Goal: Communication & Community: Answer question/provide support

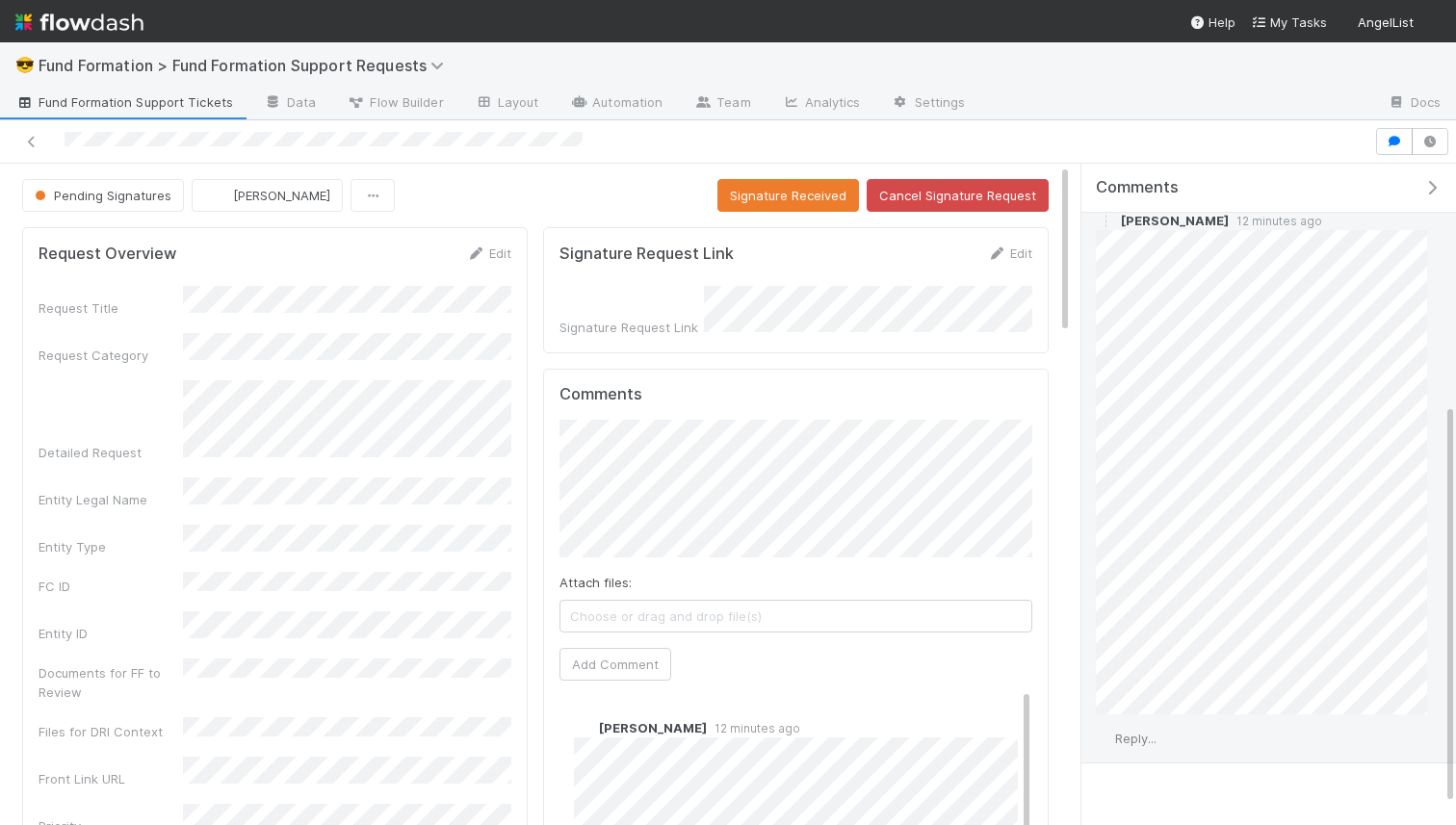
scroll to position [399, 0]
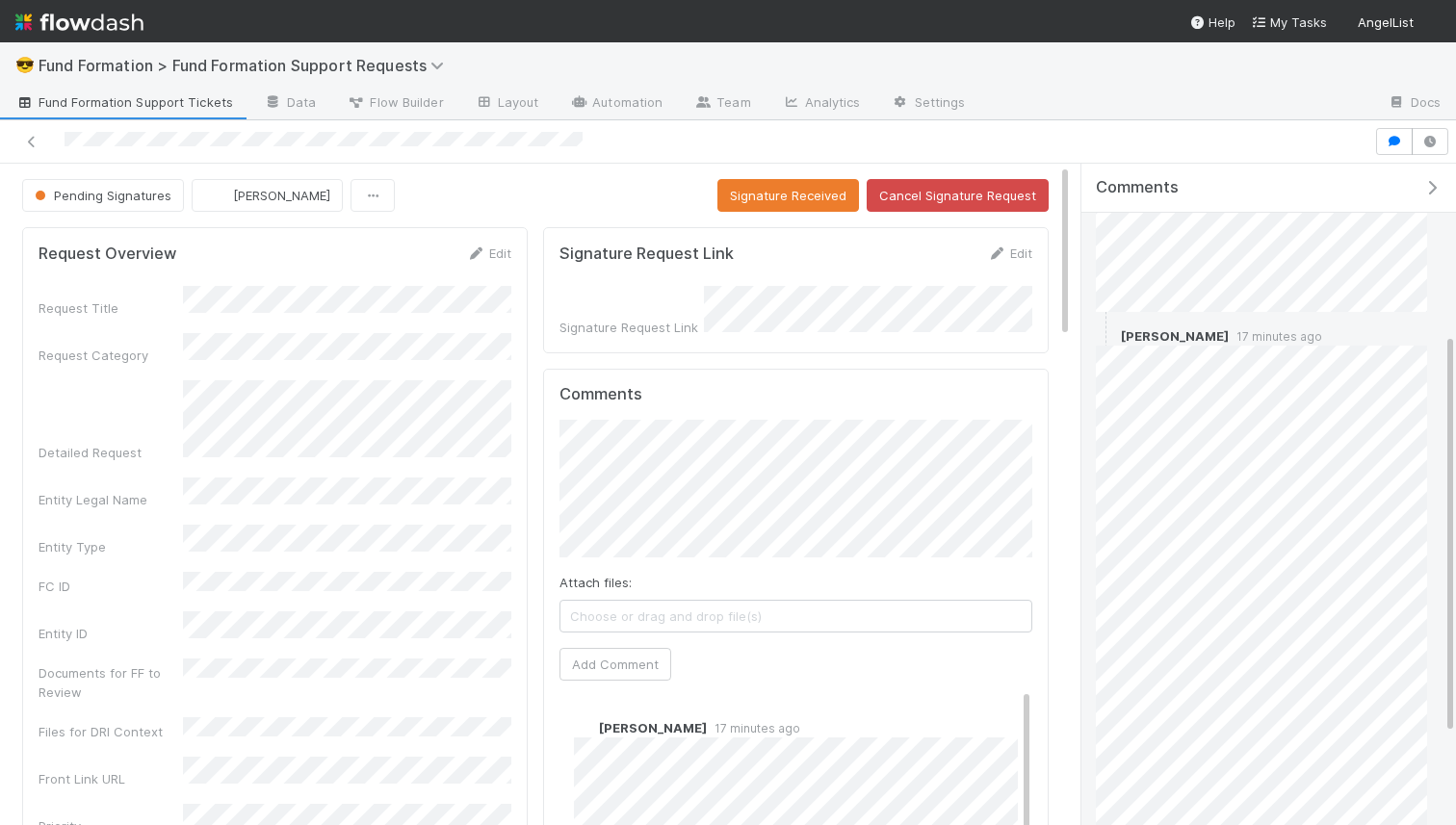
scroll to position [281, 0]
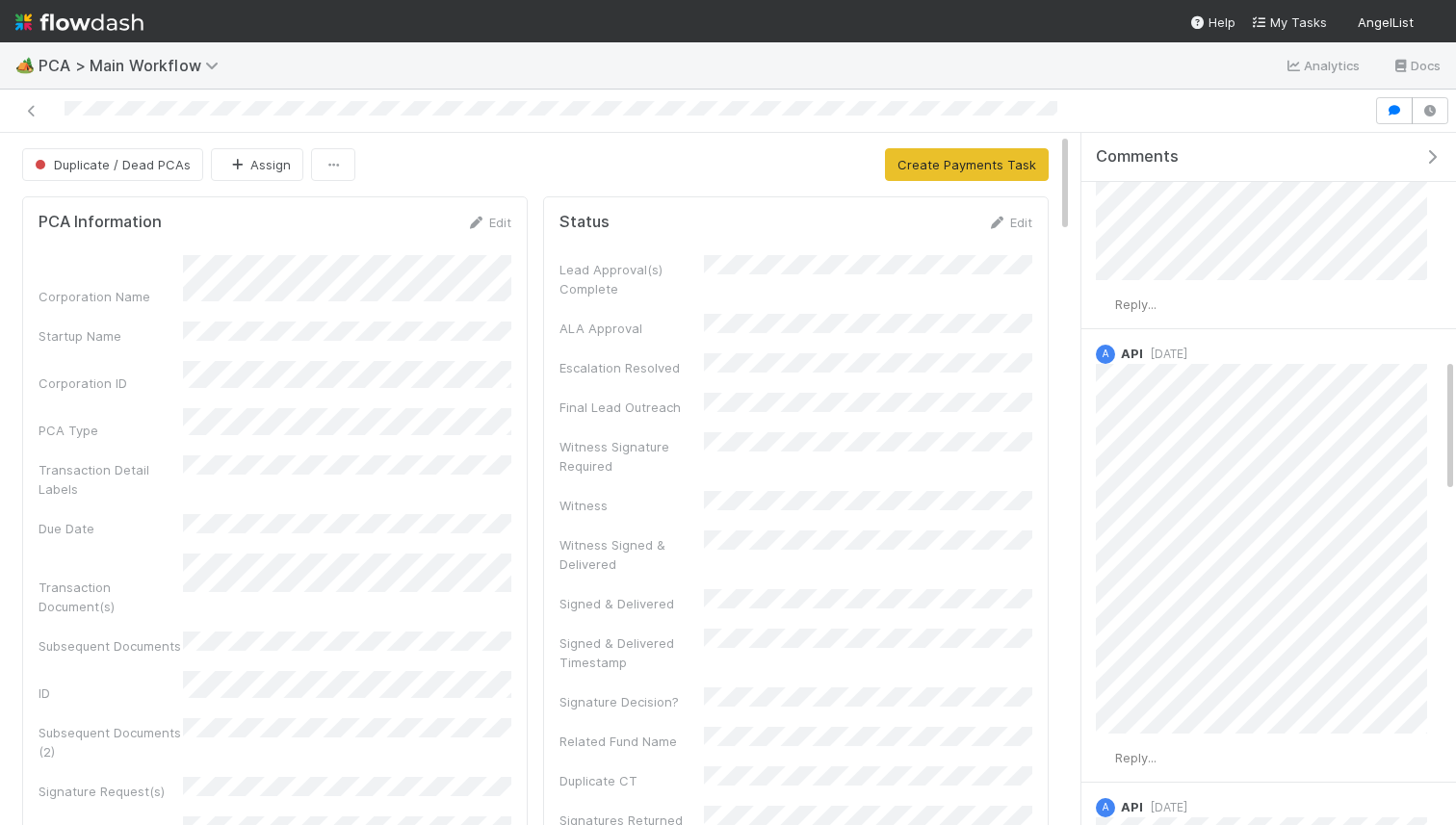
scroll to position [1356, 0]
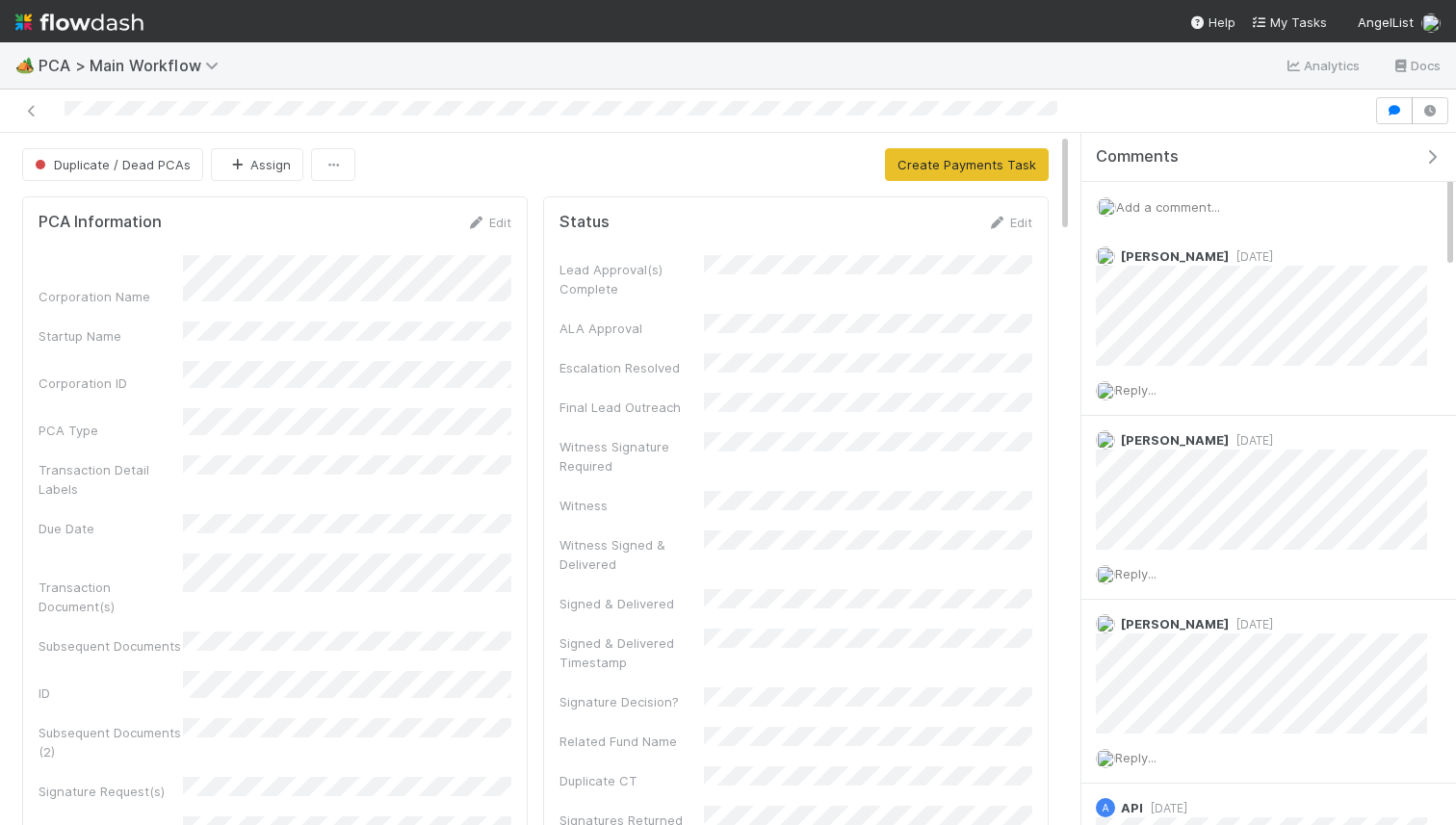
click at [1171, 215] on div "Add a comment..." at bounding box center [1269, 207] width 374 height 51
click at [1173, 204] on span "Add a comment..." at bounding box center [1168, 207] width 104 height 16
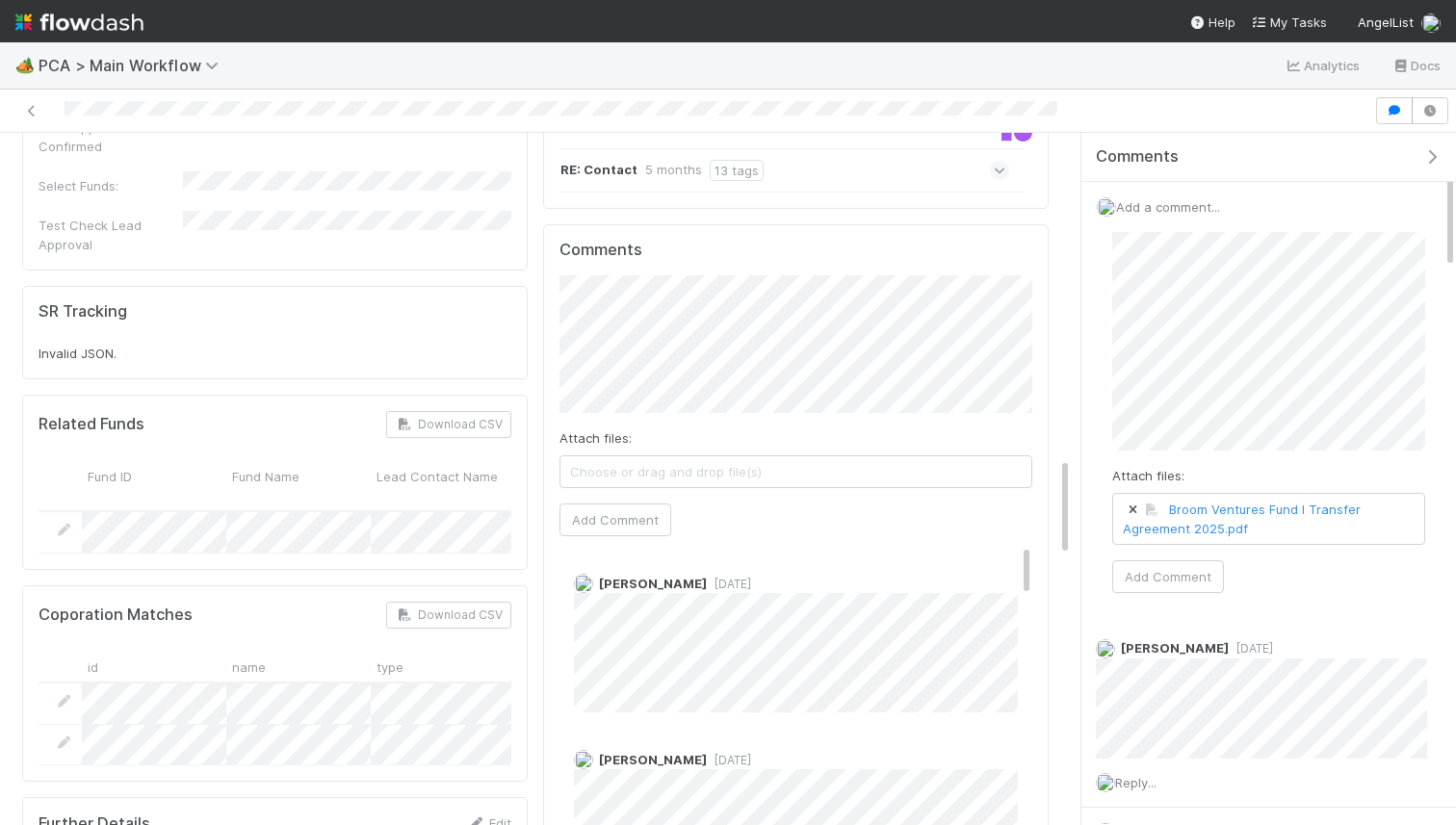
scroll to position [2157, 0]
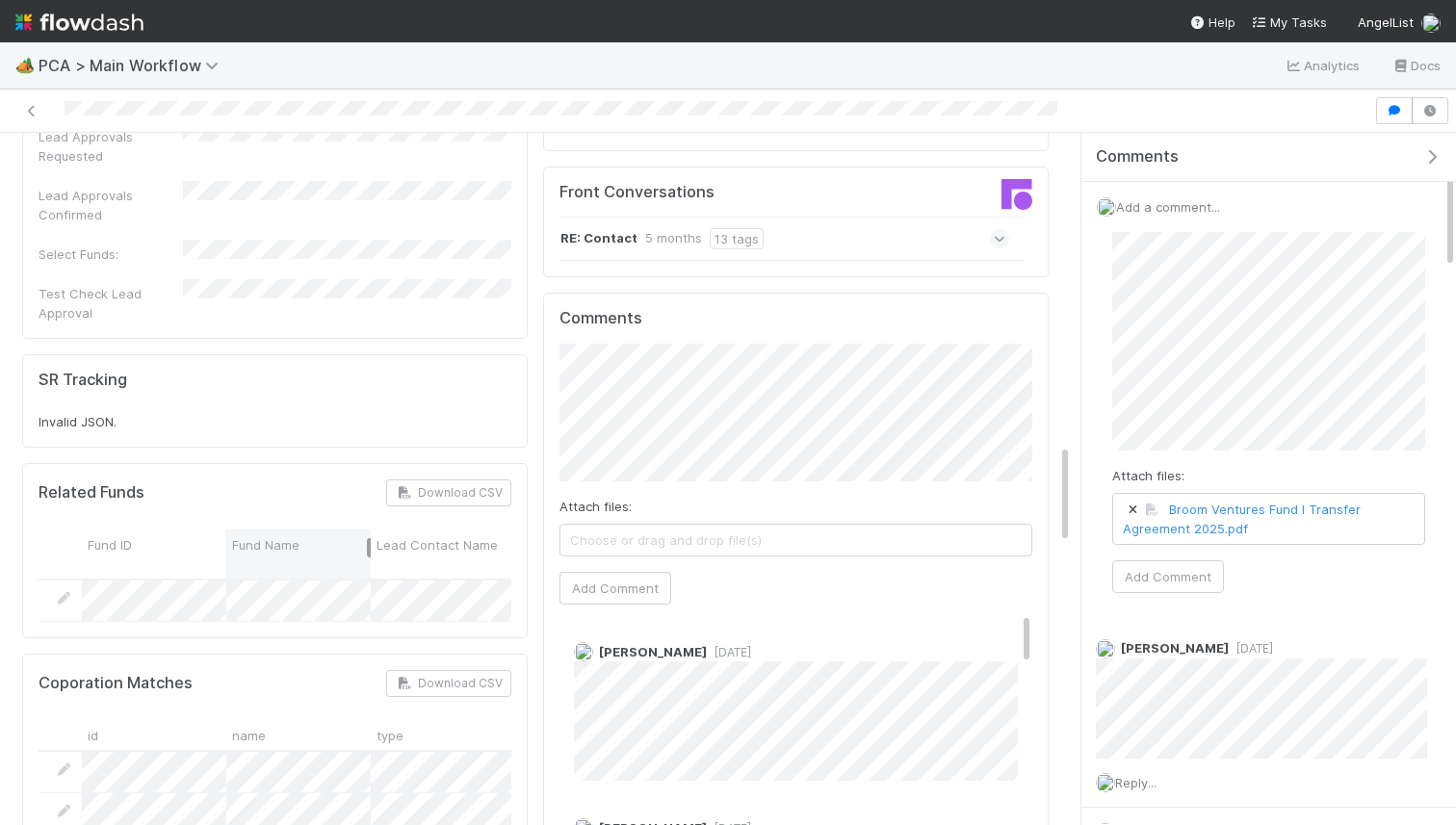
click at [368, 539] on div at bounding box center [368, 548] width 4 height 19
drag, startPoint x: 369, startPoint y: 426, endPoint x: 536, endPoint y: 420, distance: 167.1
click at [539, 423] on div "PCA Information Edit Corporation Name Startup Name Corporation ID PCA Type Tran…" at bounding box center [536, 554] width 1042 height 5046
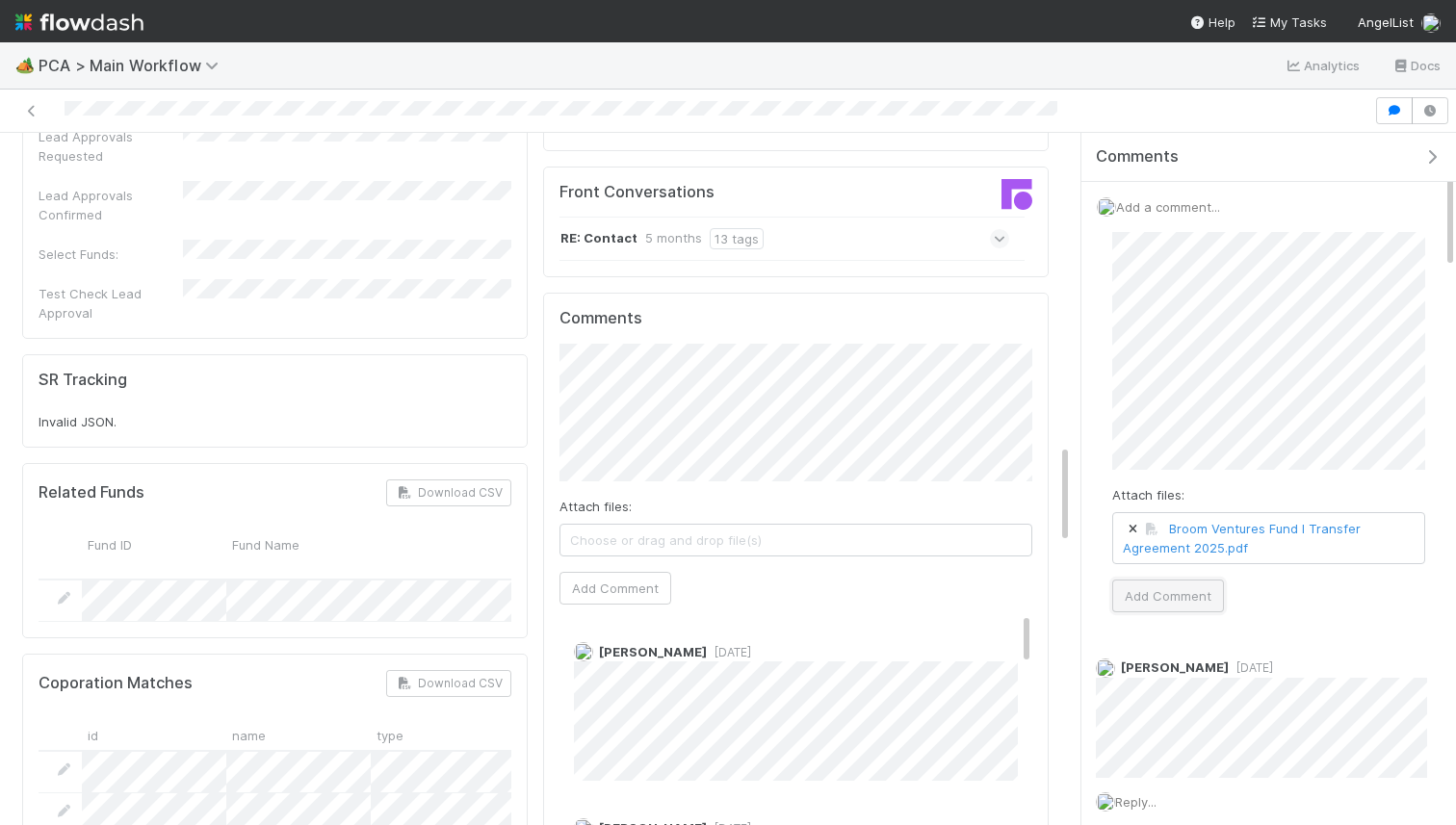
click at [1165, 584] on button "Add Comment" at bounding box center [1168, 595] width 112 height 33
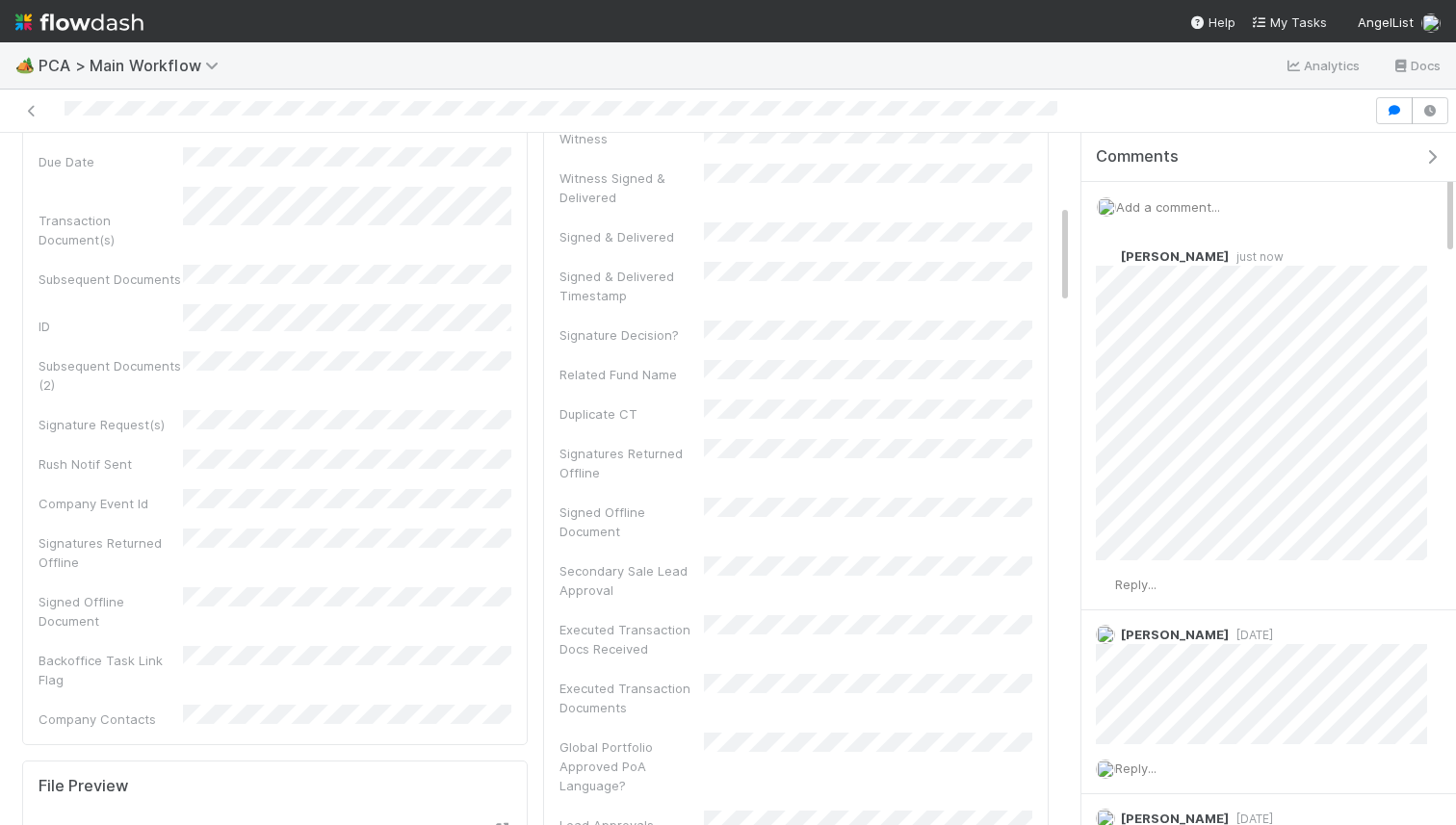
scroll to position [0, 0]
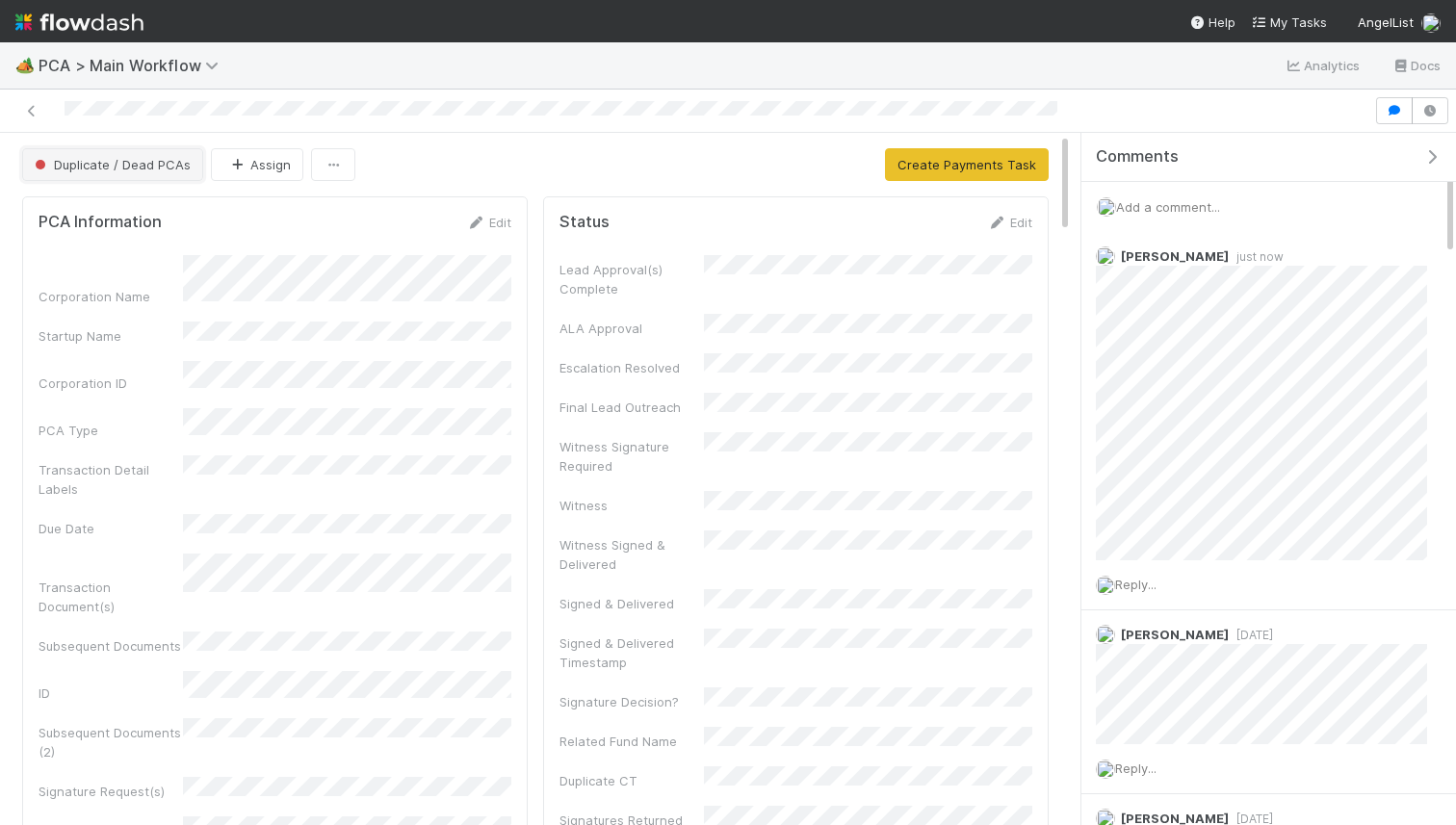
click at [150, 162] on span "Duplicate / Dead PCAs" at bounding box center [110, 165] width 159 height 16
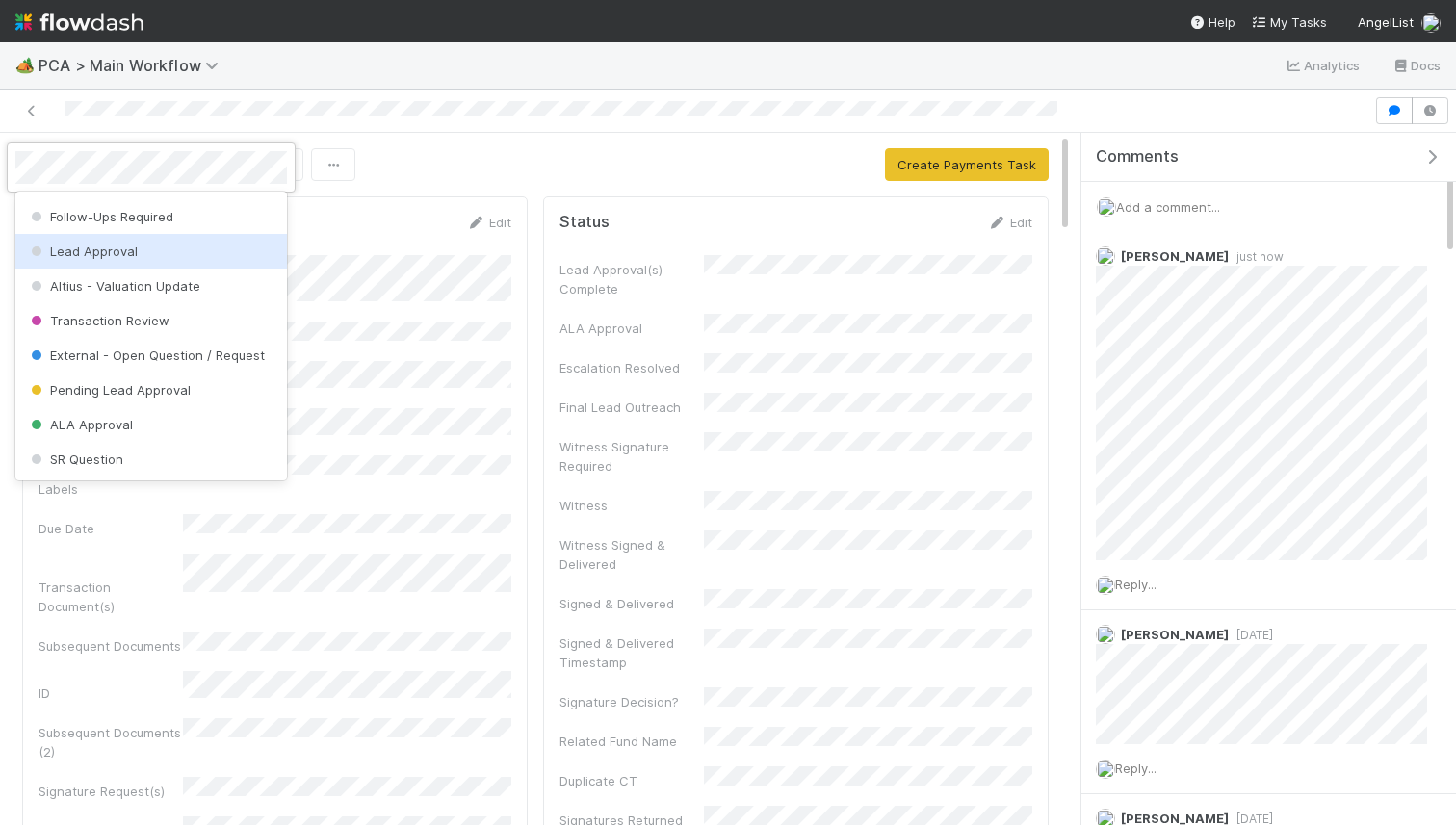
scroll to position [209, 0]
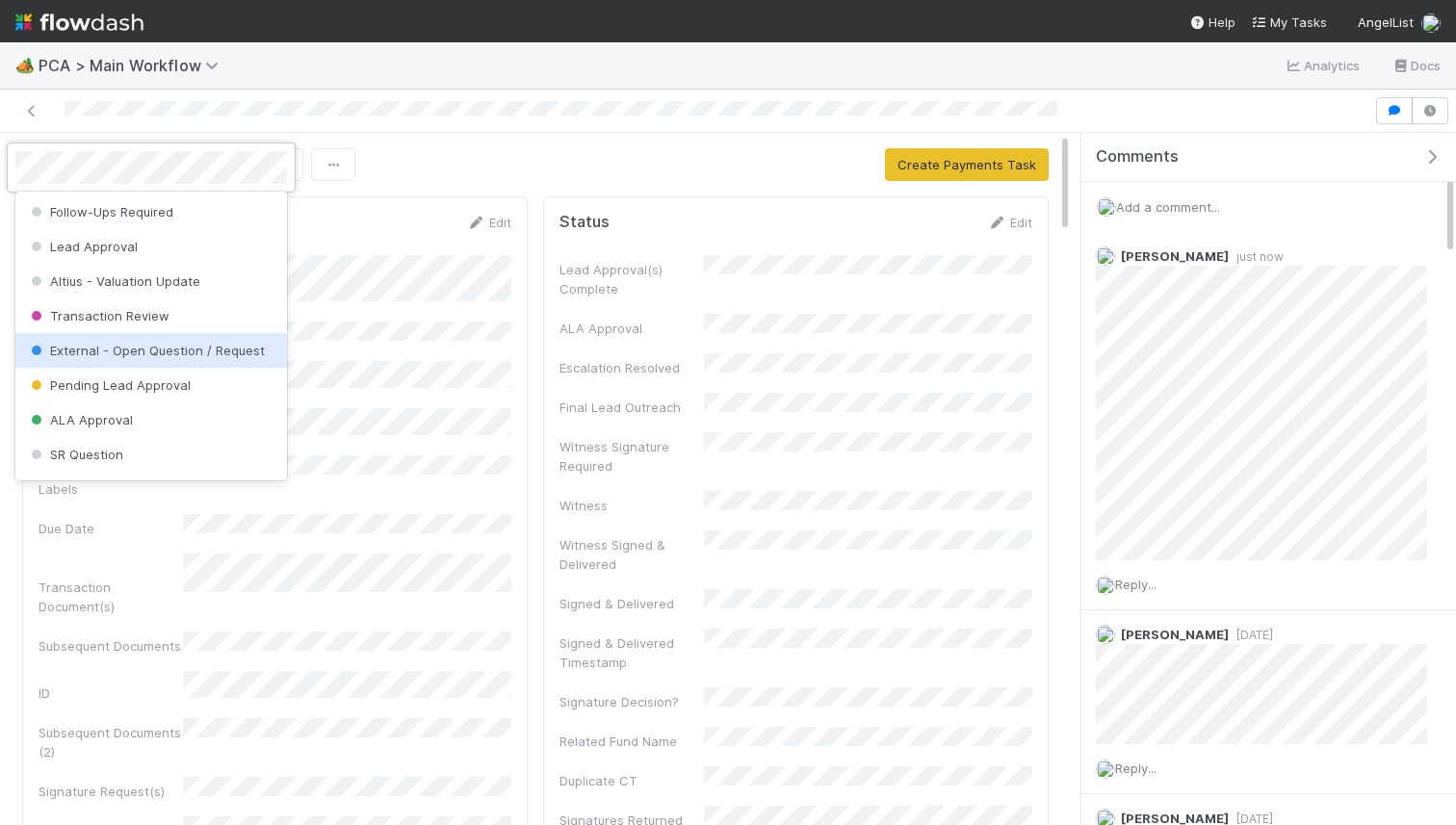
click at [155, 346] on span "External - Open Question / Request" at bounding box center [146, 351] width 238 height 16
